Goal: Task Accomplishment & Management: Complete application form

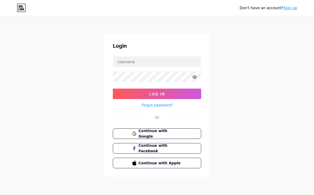
click at [162, 131] on span "Continue with Google" at bounding box center [159, 133] width 43 height 11
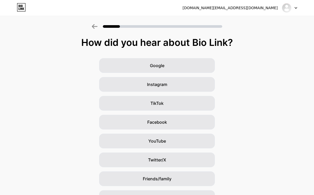
click at [287, 8] on img at bounding box center [286, 8] width 10 height 10
click at [163, 141] on span "YouTube" at bounding box center [157, 141] width 18 height 6
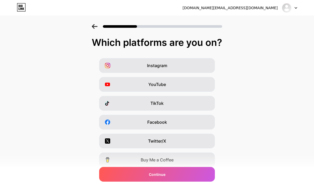
click at [169, 175] on div "Continue" at bounding box center [157, 174] width 116 height 15
click at [204, 59] on div "Instagram" at bounding box center [157, 65] width 116 height 15
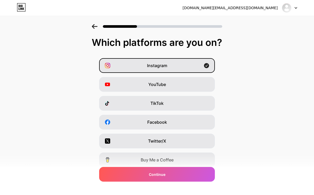
click at [160, 173] on span "Continue" at bounding box center [157, 175] width 17 height 6
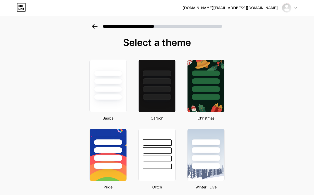
click at [170, 99] on div at bounding box center [157, 97] width 28 height 6
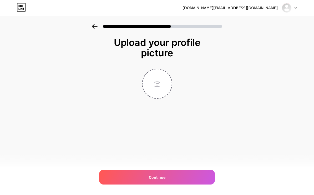
click at [152, 79] on input "file" at bounding box center [156, 83] width 29 height 29
type input "C:\fakepath\IMG_5622.jpeg"
click at [156, 177] on span "Continue" at bounding box center [157, 178] width 17 height 6
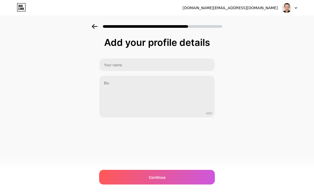
click at [283, 4] on img at bounding box center [286, 8] width 10 height 10
click at [279, 18] on li "Logout" at bounding box center [263, 21] width 65 height 14
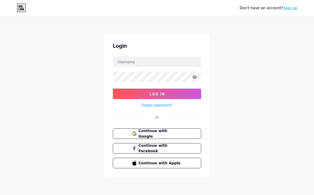
click at [166, 136] on span "Continue with Google" at bounding box center [159, 133] width 43 height 11
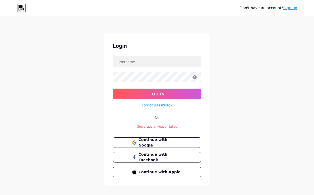
click at [187, 141] on button "Continue with Google" at bounding box center [157, 143] width 88 height 11
click at [180, 66] on input "text" at bounding box center [157, 61] width 88 height 11
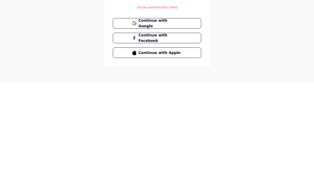
scroll to position [11, 0]
click at [193, 130] on button "Continue with Google" at bounding box center [157, 135] width 88 height 11
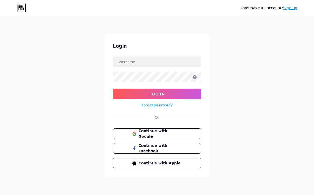
click at [180, 131] on span "Continue with Google" at bounding box center [159, 133] width 43 height 11
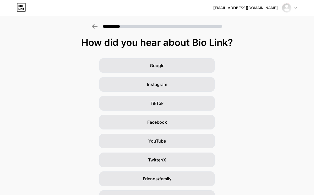
click at [194, 66] on div "Google" at bounding box center [157, 65] width 116 height 15
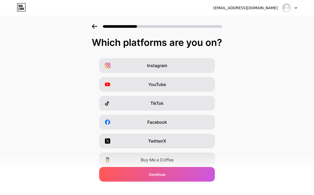
click at [178, 85] on div "YouTube" at bounding box center [157, 84] width 116 height 15
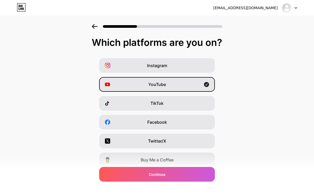
click at [191, 60] on div "Instagram" at bounding box center [157, 65] width 116 height 15
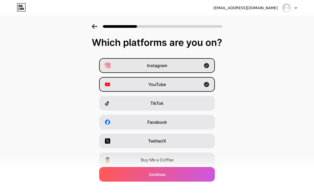
click at [195, 100] on div "TikTok" at bounding box center [157, 103] width 116 height 15
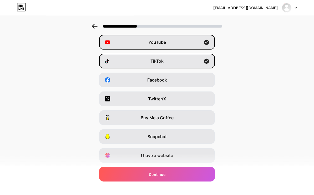
scroll to position [46, 0]
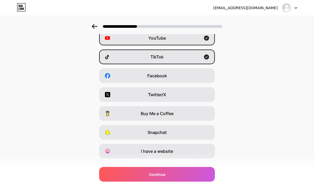
click at [181, 182] on div "Continue" at bounding box center [157, 174] width 116 height 15
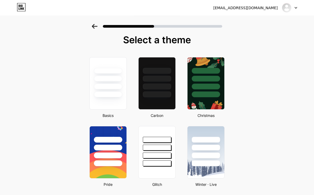
scroll to position [0, 0]
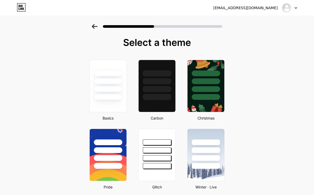
click at [150, 95] on div at bounding box center [157, 97] width 28 height 6
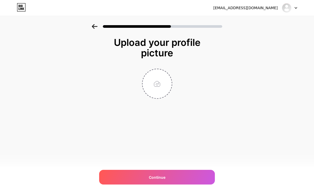
click at [155, 75] on input "file" at bounding box center [156, 83] width 29 height 29
type input "C:\fakepath\Jovem focado.png"
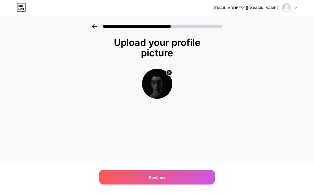
click at [196, 172] on div "Continue" at bounding box center [157, 177] width 116 height 15
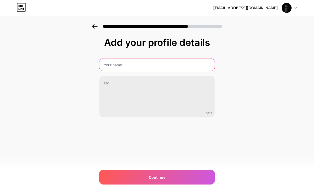
click at [174, 59] on input "text" at bounding box center [156, 65] width 115 height 13
click at [176, 65] on input "Gabriel" at bounding box center [156, 65] width 115 height 13
type input "Gabriel E. Bueno"
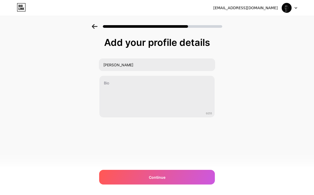
click at [259, 58] on div "Add your profile details Gabriel E. Bueno 0/255 Continue Error" at bounding box center [157, 84] width 314 height 120
click at [309, 145] on div "aurionstates@gmail.com Logout Link Copied Add your profile details Gabriel E. B…" at bounding box center [157, 97] width 314 height 195
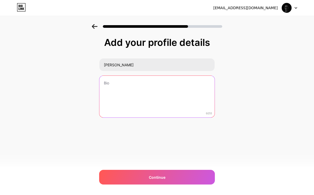
click at [185, 77] on textarea at bounding box center [156, 97] width 115 height 42
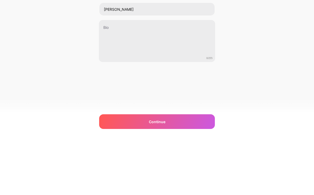
click at [305, 70] on div "Add your profile details Gabriel E. Bueno 0/255 Continue Error" at bounding box center [157, 84] width 314 height 120
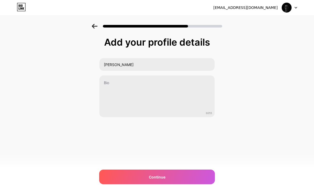
click at [188, 177] on div "Continue" at bounding box center [157, 177] width 116 height 15
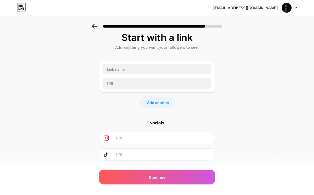
scroll to position [24, 0]
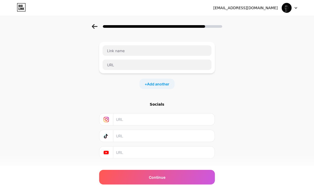
click at [178, 155] on input "text" at bounding box center [163, 153] width 95 height 12
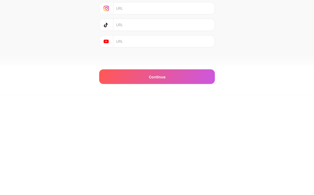
scroll to position [34, 0]
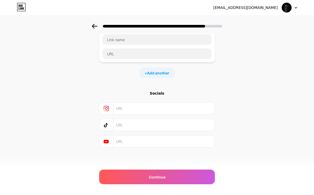
click at [183, 105] on input "text" at bounding box center [163, 109] width 95 height 12
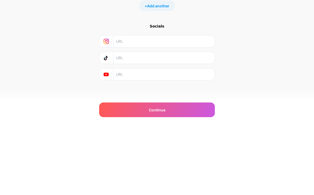
click at [148, 103] on input "text" at bounding box center [163, 109] width 95 height 12
paste input "https://www.instagram.com/escherbueno?igsh=MTdhM3ZmMWN2aTVjOA%3D%3D&utm_source=…"
type input "https://www.instagram.com/escherbueno?igsh=MTdhM3ZmMWN2aTVjOA%3D%3D&utm_source=…"
